Goal: Task Accomplishment & Management: Complete application form

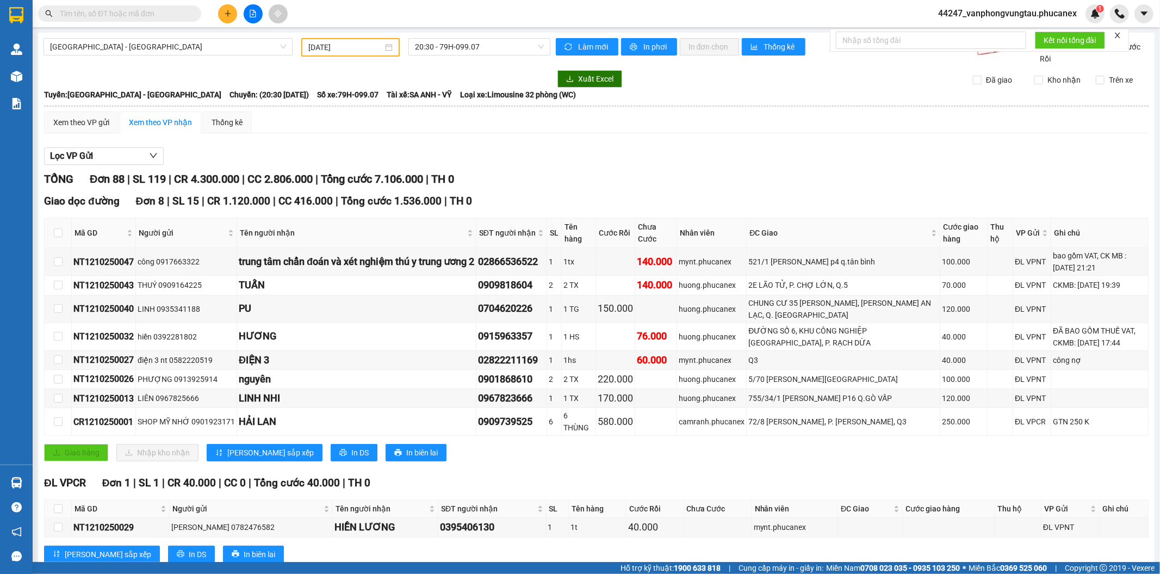
click at [224, 10] on icon "plus" at bounding box center [228, 14] width 8 height 8
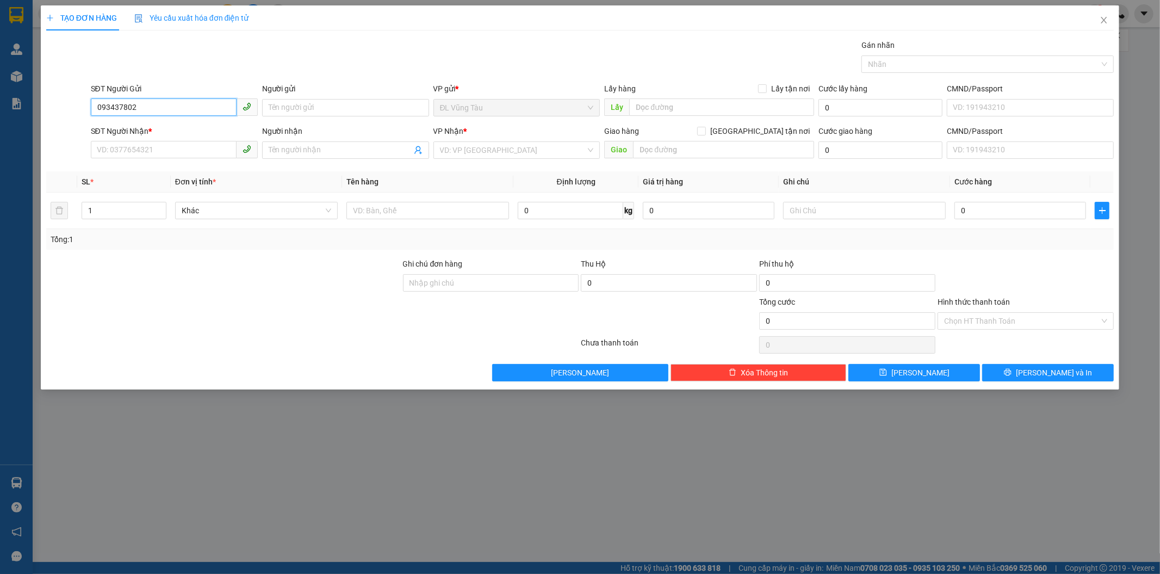
type input "0934378025"
click at [189, 131] on div "0934378025 - [PERSON_NAME]" at bounding box center [174, 129] width 154 height 12
type input "HƯƠNG"
type input "0986329572"
type input "[PERSON_NAME]"
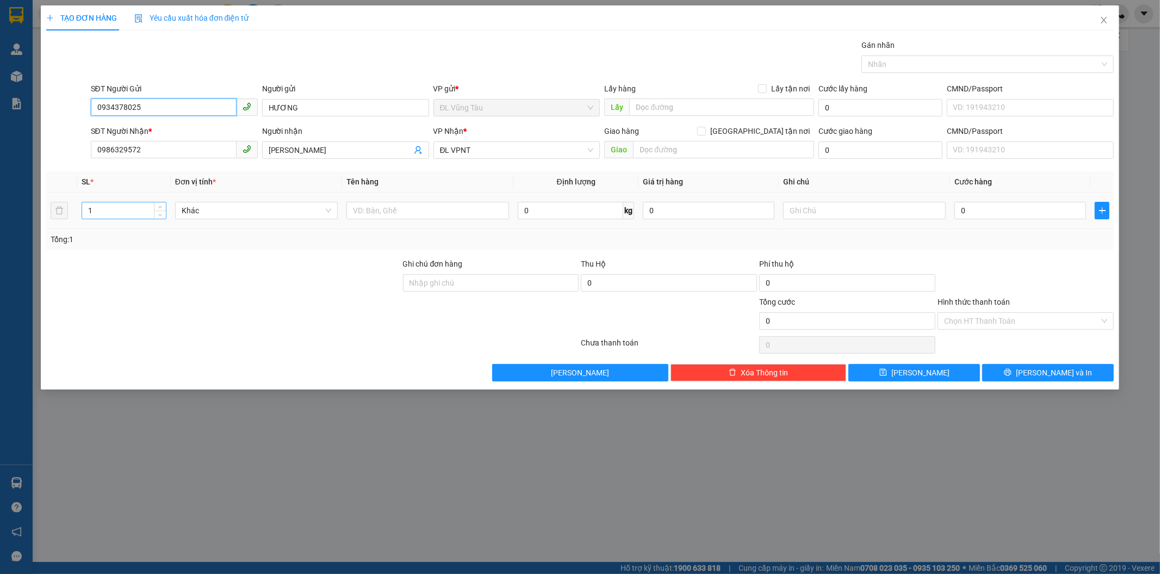
type input "0934378025"
drag, startPoint x: 91, startPoint y: 213, endPoint x: 78, endPoint y: 213, distance: 13.1
click at [78, 213] on td "1" at bounding box center [124, 210] width 94 height 36
type input "2"
click at [389, 210] on input "text" at bounding box center [427, 210] width 163 height 17
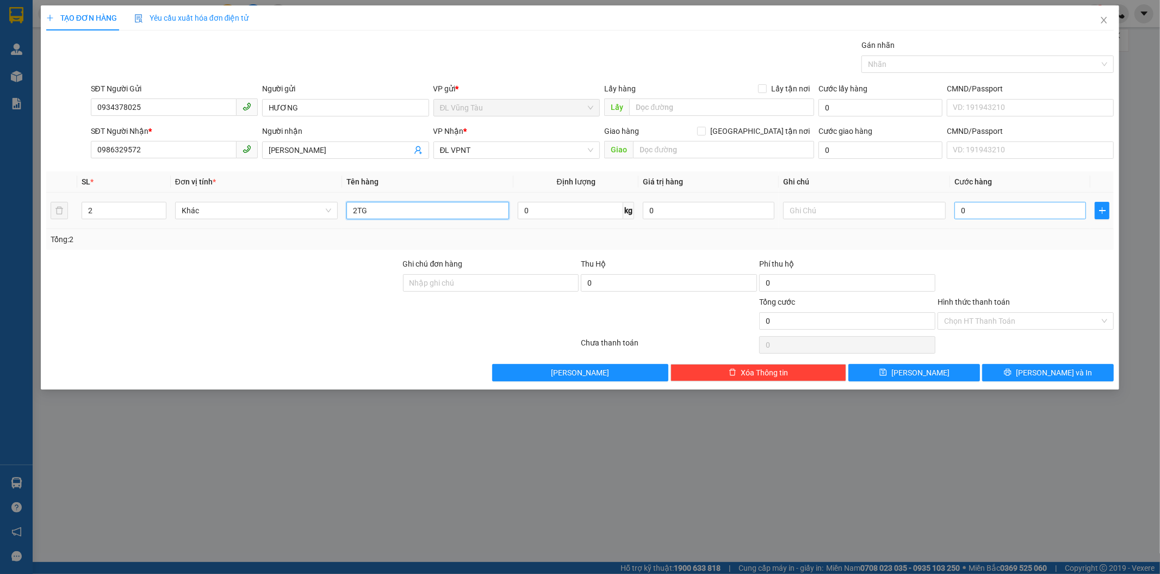
type input "2TG"
click at [1030, 209] on input "0" at bounding box center [1020, 210] width 132 height 17
type input "8"
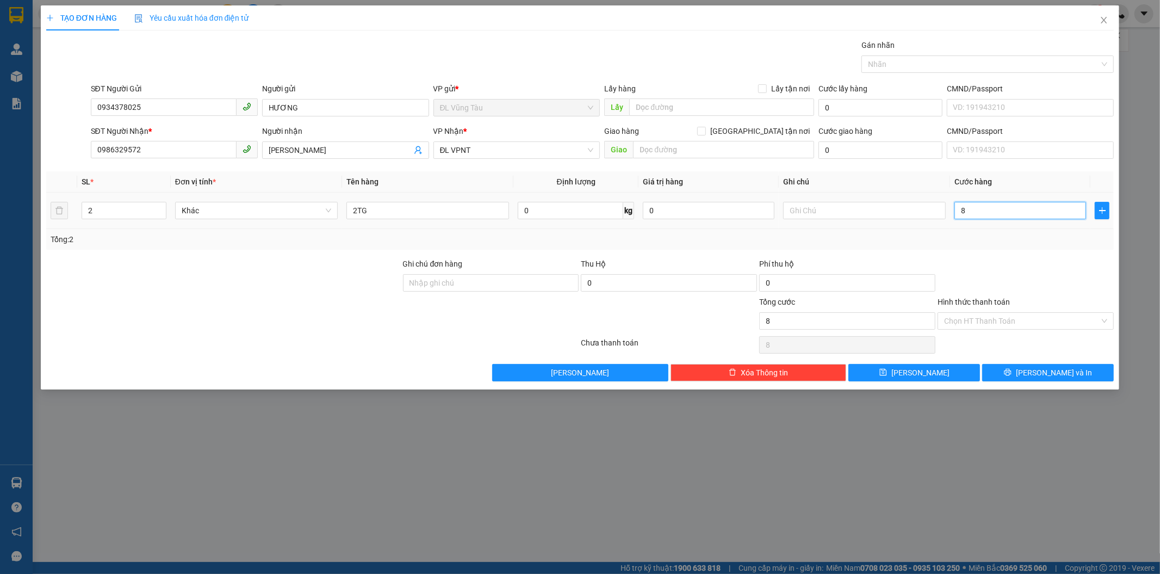
type input "80"
type input "800"
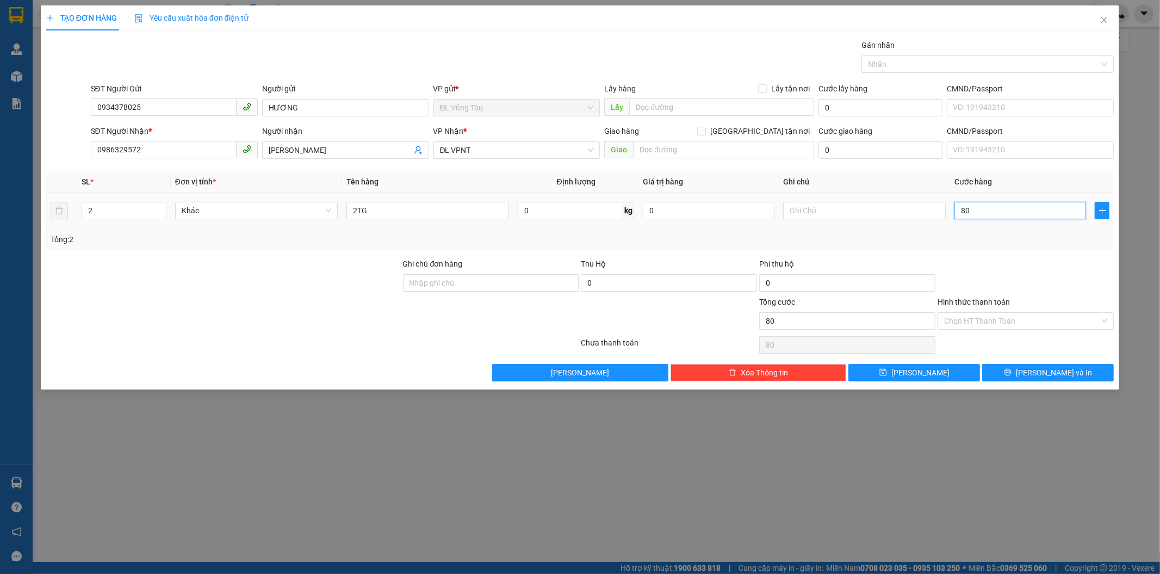
type input "800"
type input "8.000"
type input "80.000"
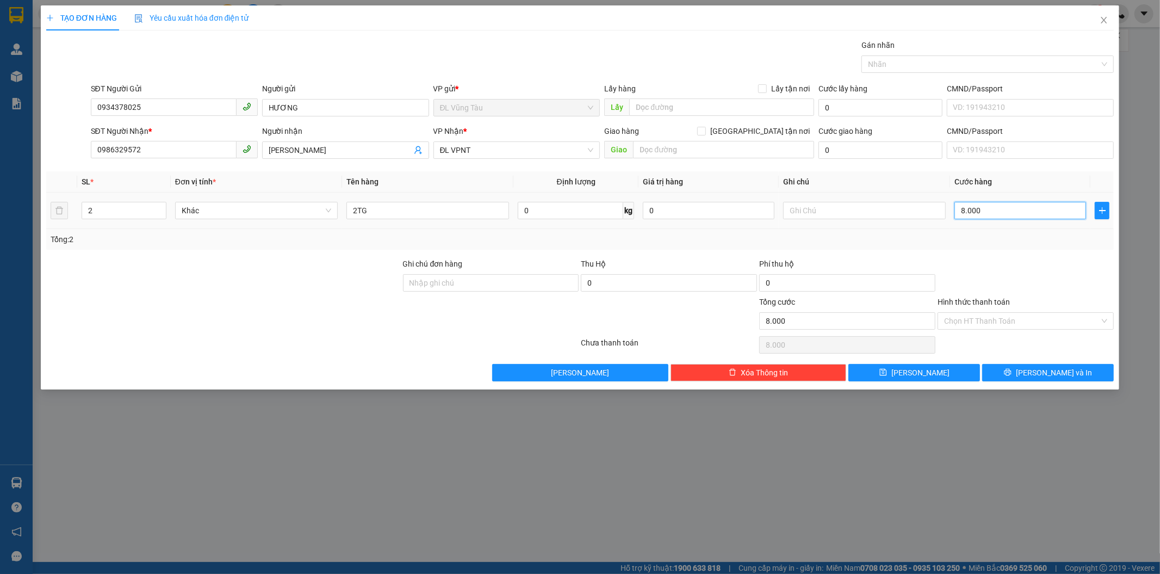
type input "80.000"
click at [989, 322] on input "Hình thức thanh toán" at bounding box center [1022, 321] width 156 height 16
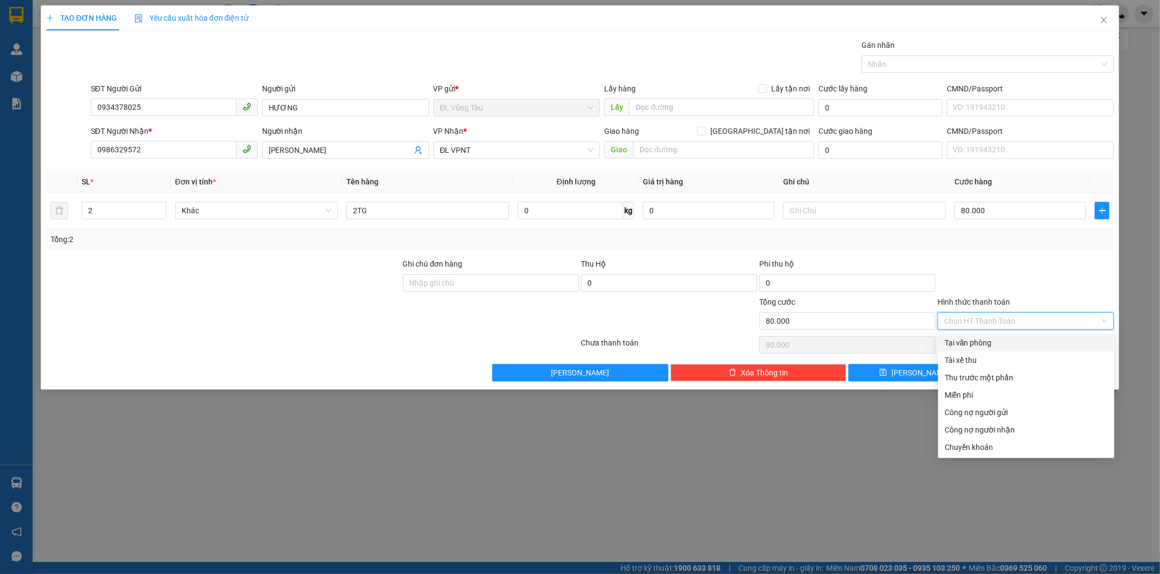
click at [987, 339] on div "Tại văn phòng" at bounding box center [1026, 343] width 163 height 12
type input "0"
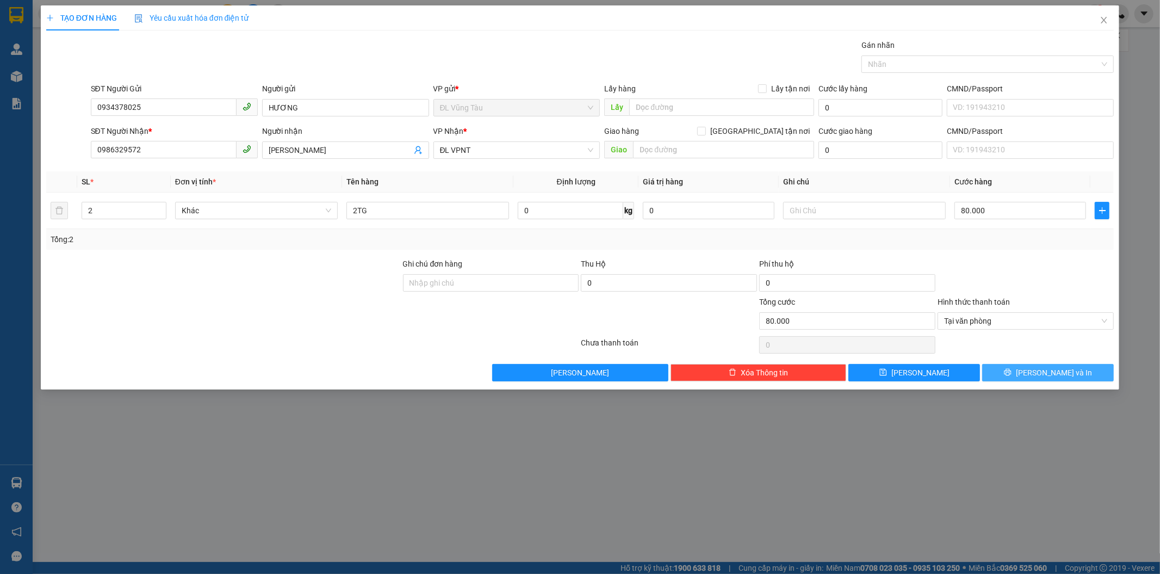
click at [1015, 371] on button "[PERSON_NAME] và In" at bounding box center [1048, 372] width 132 height 17
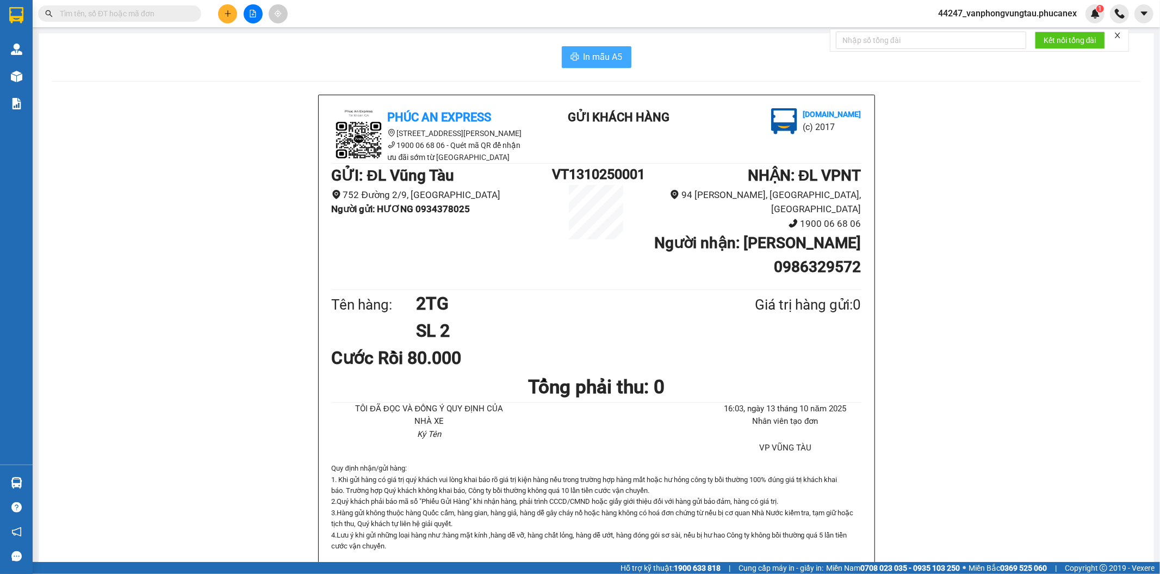
click at [588, 59] on span "In mẫu A5" at bounding box center [602, 57] width 39 height 14
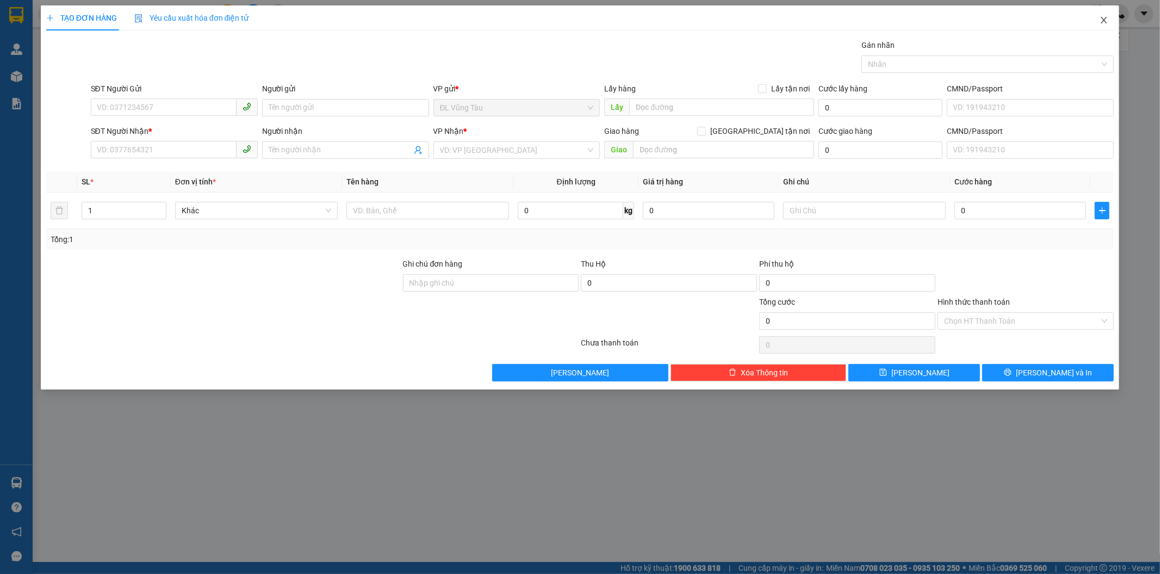
click at [1104, 17] on icon "close" at bounding box center [1103, 20] width 9 height 9
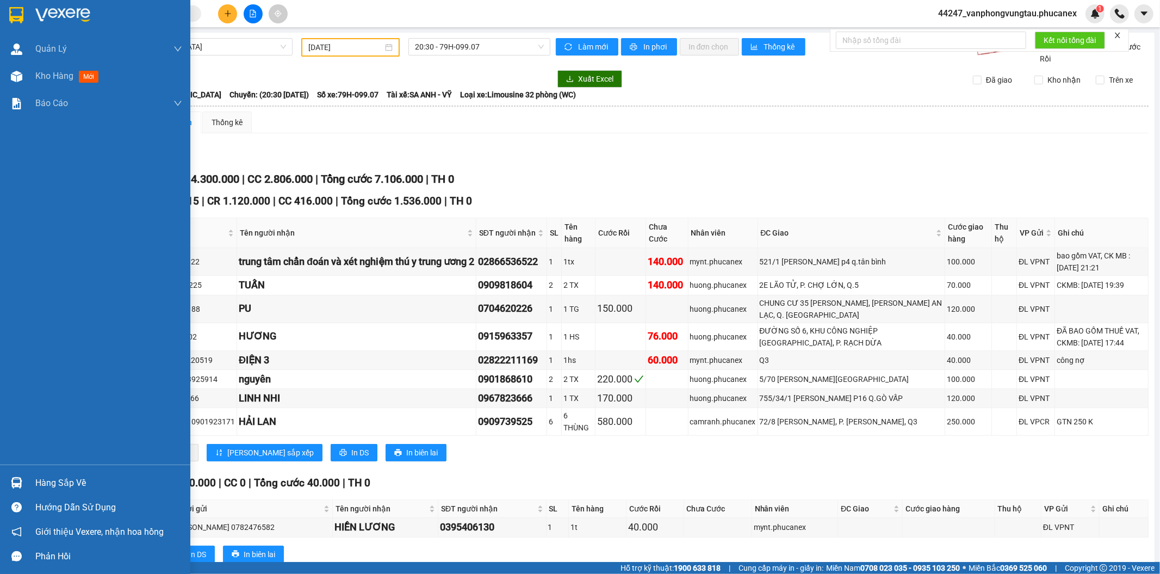
click at [14, 17] on img at bounding box center [16, 15] width 14 height 16
